Goal: Information Seeking & Learning: Learn about a topic

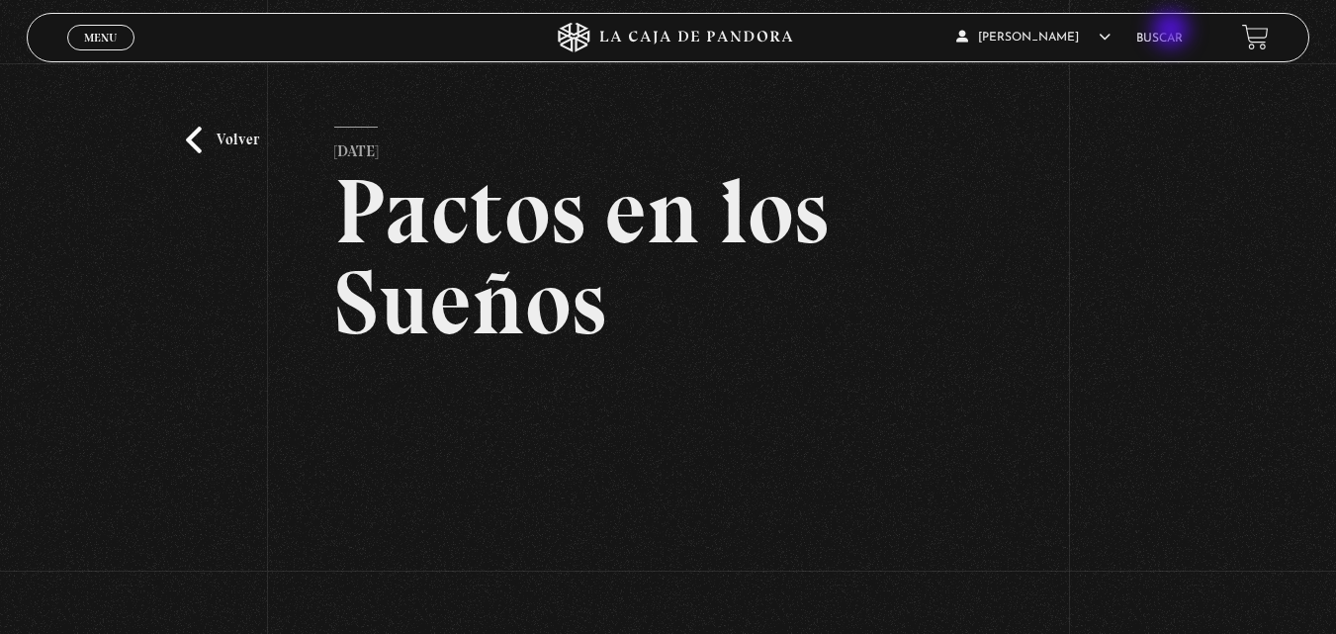
click at [1175, 36] on link "Buscar" at bounding box center [1159, 39] width 46 height 12
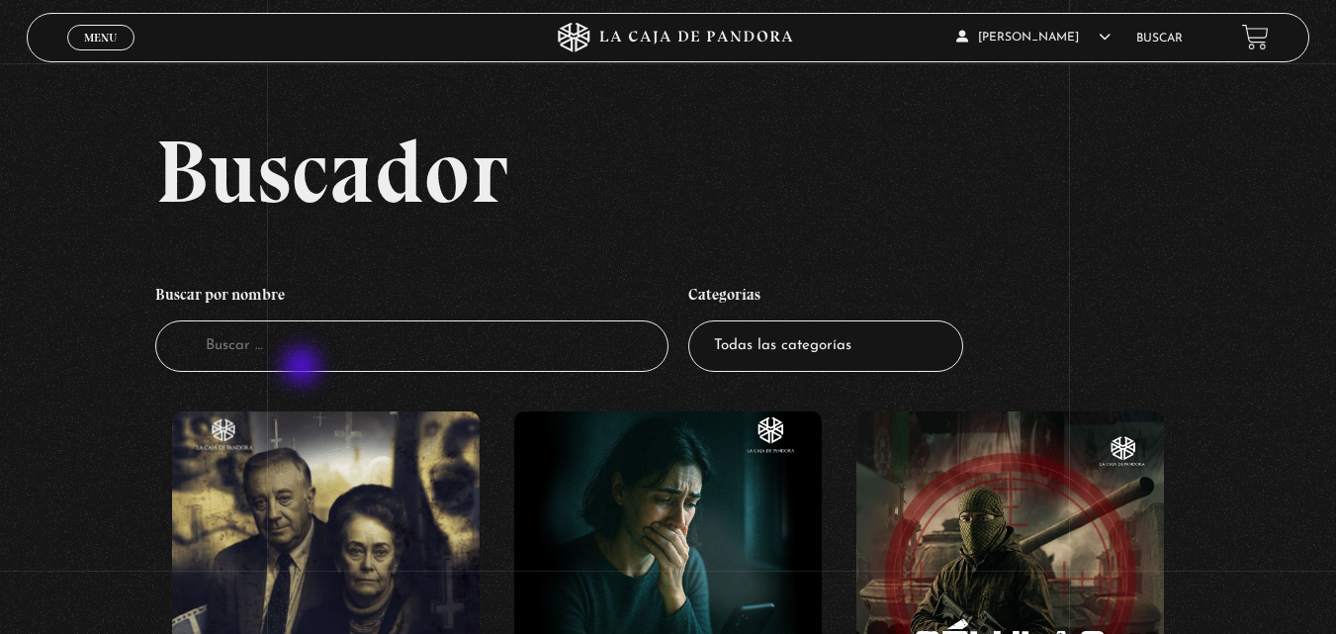
click at [304, 368] on input "Buscador" at bounding box center [411, 346] width 513 height 52
type input "lama"
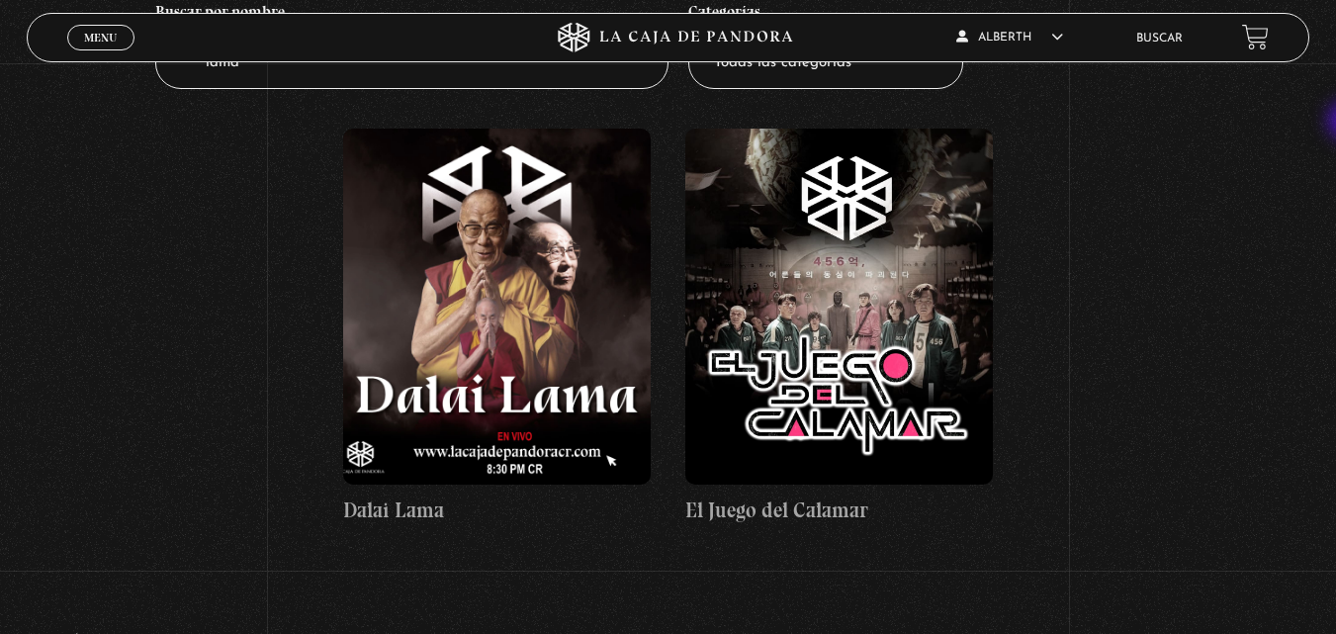
scroll to position [289, 0]
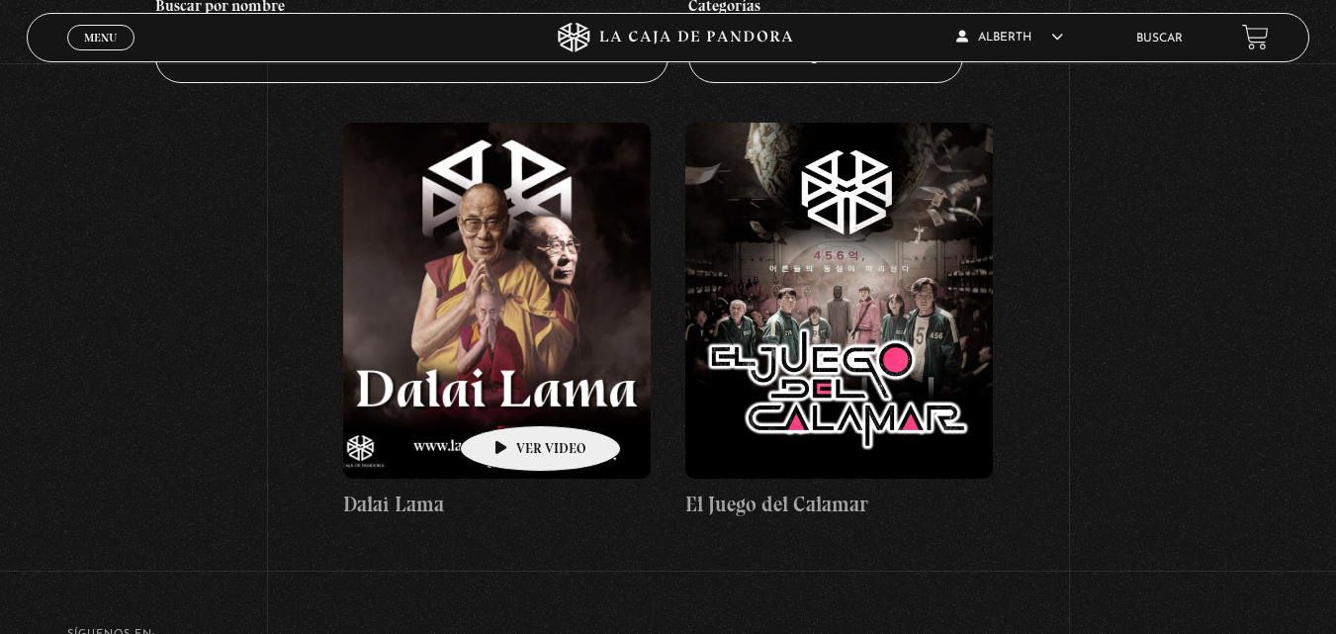
click at [509, 396] on figure at bounding box center [497, 301] width 308 height 356
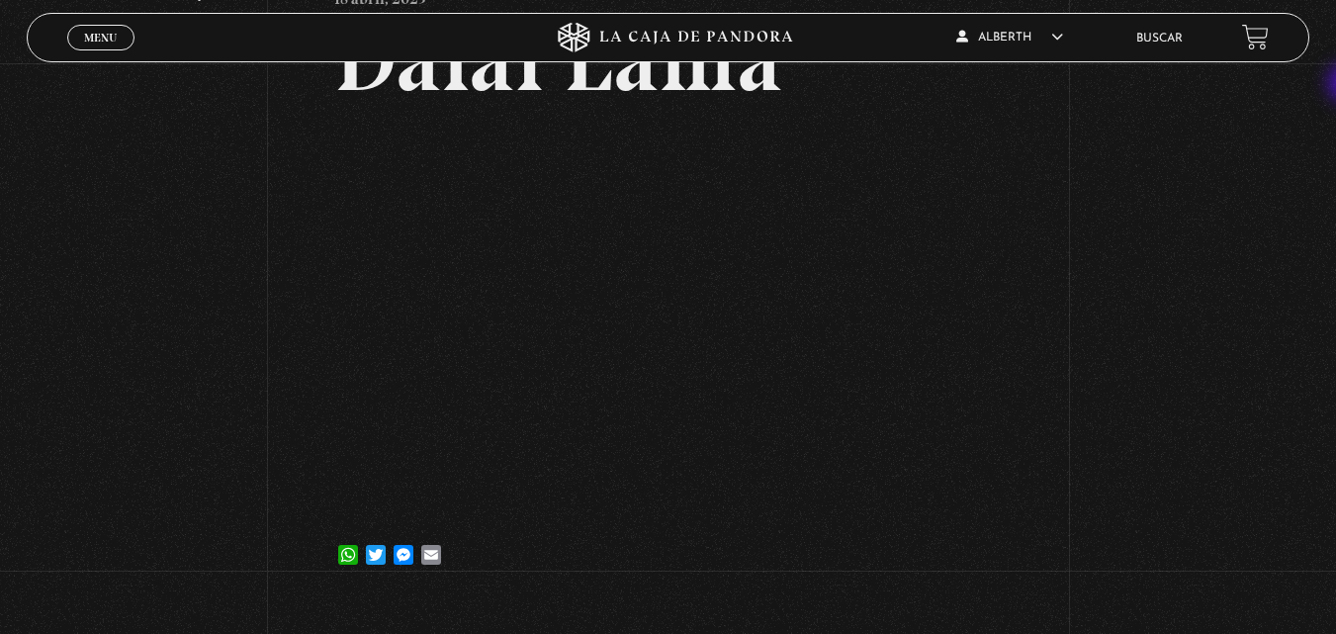
scroll to position [140, 0]
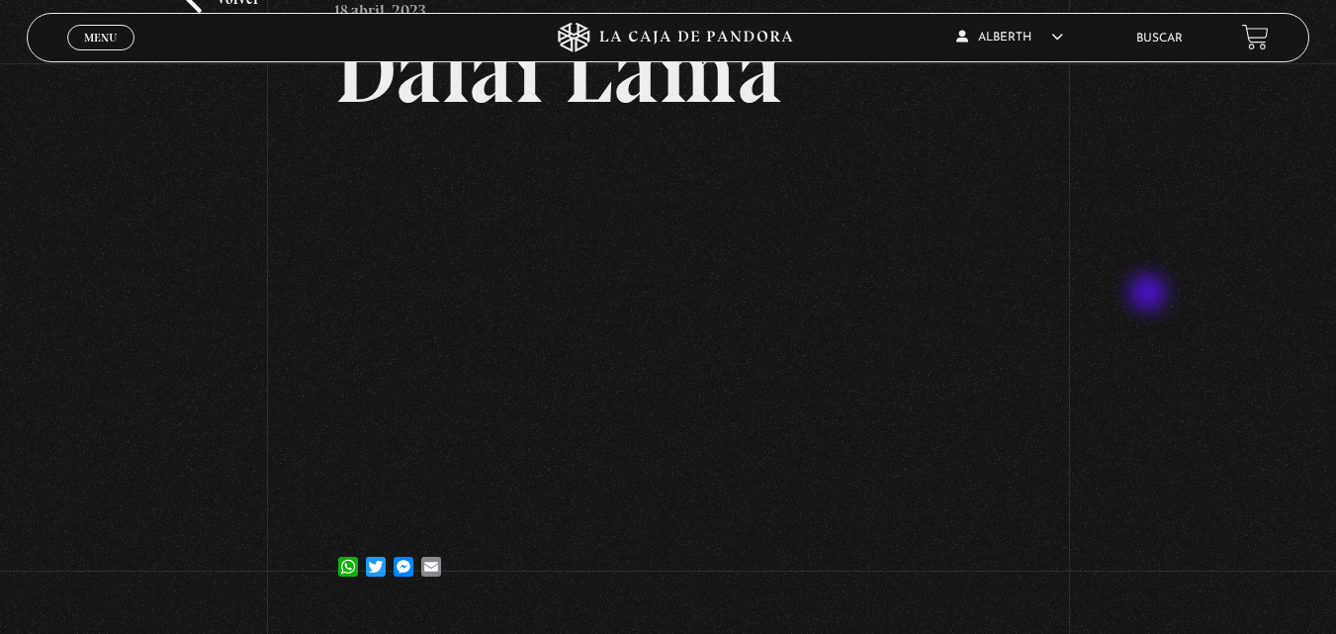
click at [1150, 295] on div "Volver 18 abril, 2023 [PERSON_NAME] WhatsApp Twitter Messenger Email" at bounding box center [668, 267] width 1336 height 689
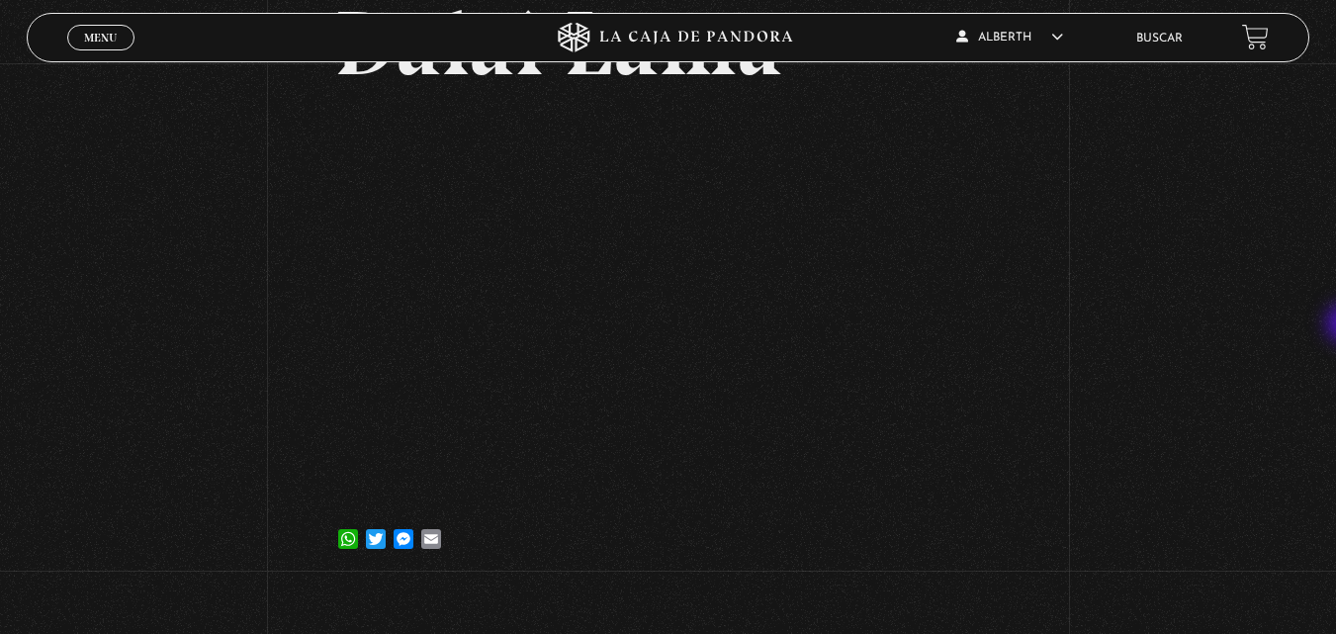
scroll to position [166, 0]
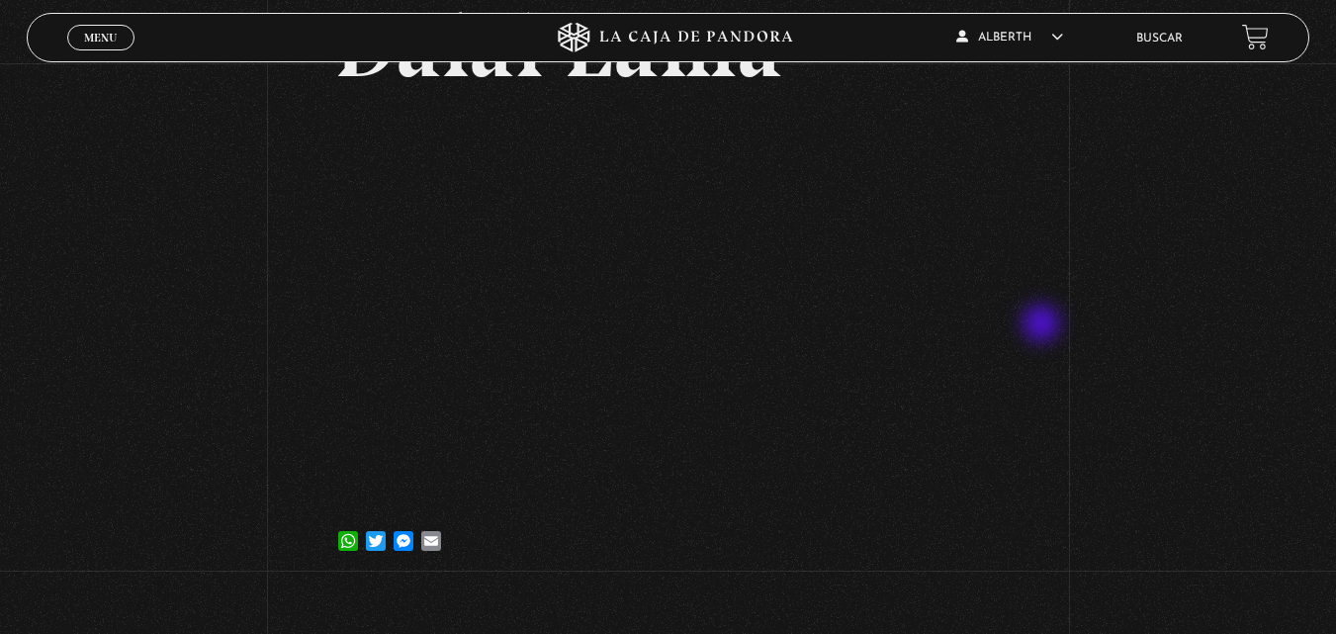
click at [1043, 325] on div "Volver 18 abril, 2023 [PERSON_NAME] WhatsApp Twitter Messenger Email" at bounding box center [668, 241] width 1336 height 689
click at [1065, 405] on div "Volver 18 abril, 2023 [PERSON_NAME] WhatsApp Twitter Messenger Email" at bounding box center [668, 241] width 1336 height 689
click at [1100, 325] on div "Volver 18 abril, 2023 [PERSON_NAME] WhatsApp Twitter Messenger Email" at bounding box center [668, 241] width 1336 height 689
click at [302, 286] on div "Volver 18 abril, 2023 [PERSON_NAME] WhatsApp Twitter Messenger Email" at bounding box center [668, 241] width 1336 height 689
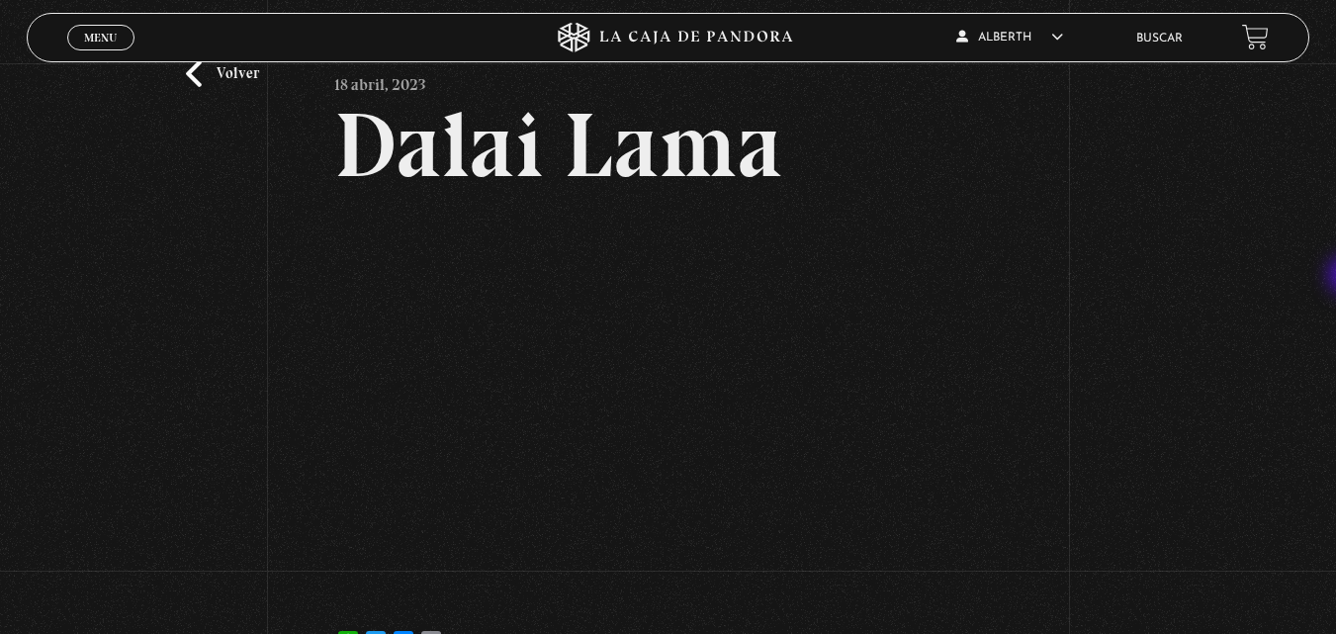
scroll to position [59, 0]
